Goal: Communication & Community: Answer question/provide support

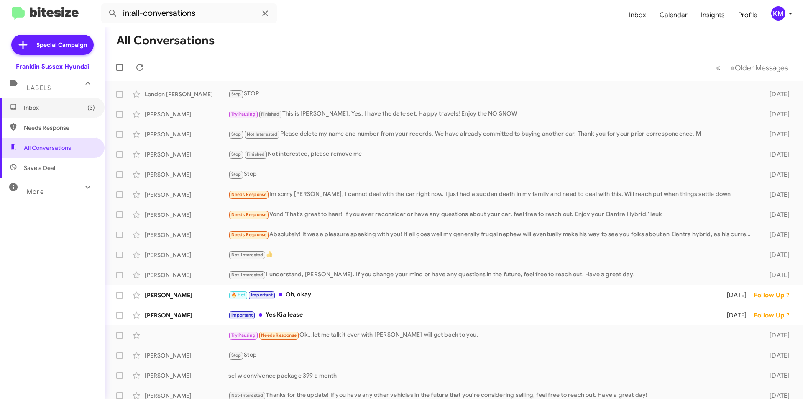
click at [47, 108] on span "Inbox (3)" at bounding box center [59, 107] width 71 height 8
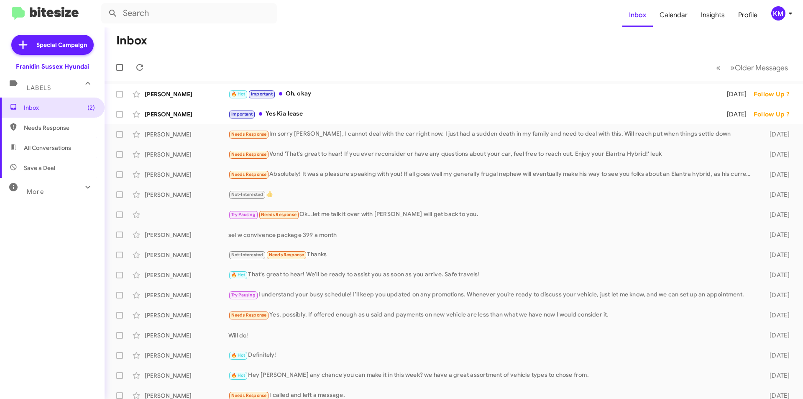
click at [265, 113] on div "Important Yes Kia lease" at bounding box center [472, 114] width 488 height 10
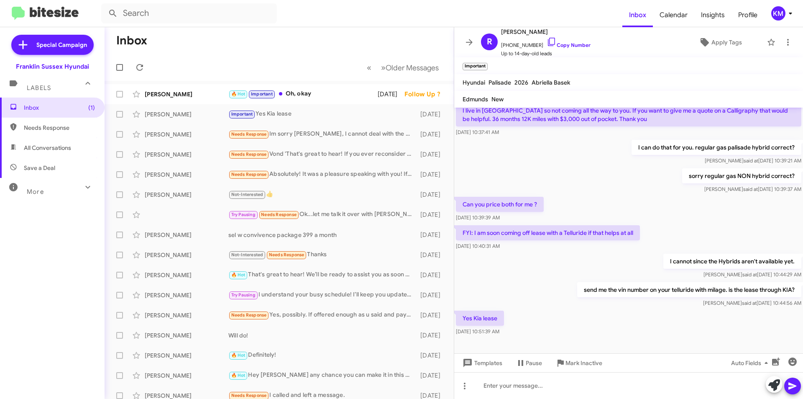
scroll to position [46, 0]
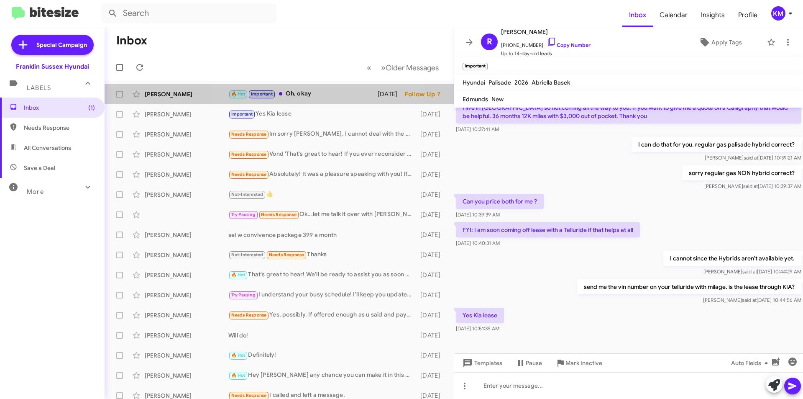
click at [323, 90] on div "🔥 Hot Important Oh, okay" at bounding box center [302, 94] width 149 height 10
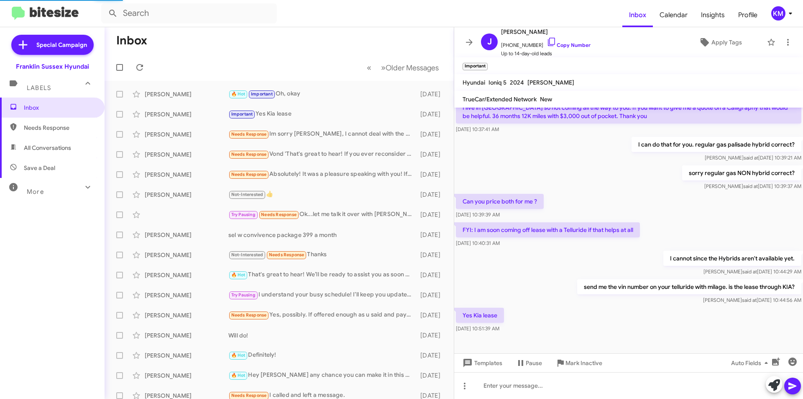
scroll to position [150, 0]
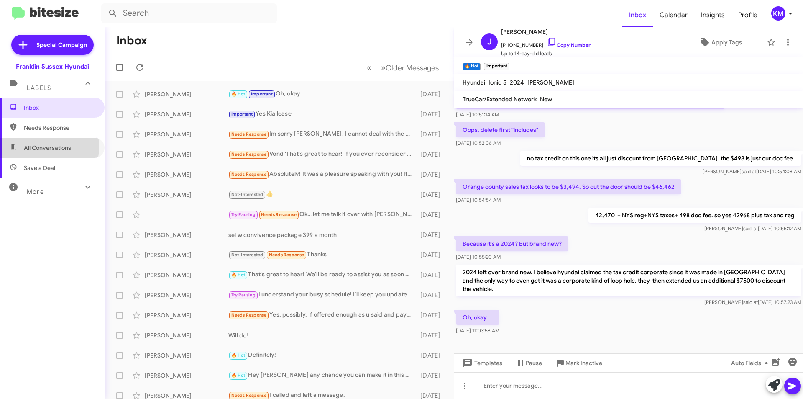
click at [35, 147] on span "All Conversations" at bounding box center [47, 147] width 47 height 8
type input "in:all-conversations"
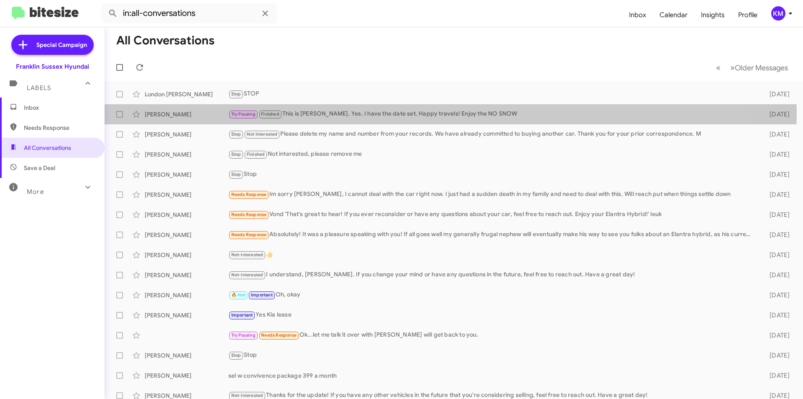
click at [348, 113] on div "Try Pausing Finished This is [PERSON_NAME]. Yes. I have the date set. Happy tra…" at bounding box center [492, 114] width 528 height 10
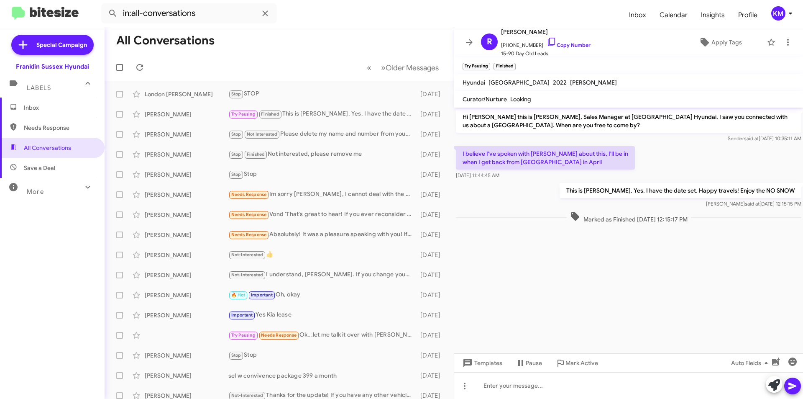
click at [297, 132] on div "Stop Not Interested Please delete my name and number from your records. We have…" at bounding box center [322, 134] width 188 height 10
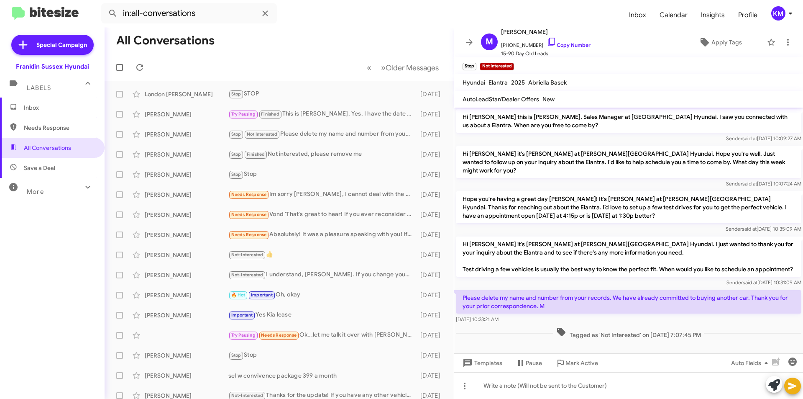
click at [301, 196] on div "Needs Response Im sorry [PERSON_NAME], I cannot deal with the car right now. I …" at bounding box center [322, 195] width 188 height 10
